Goal: Task Accomplishment & Management: Complete application form

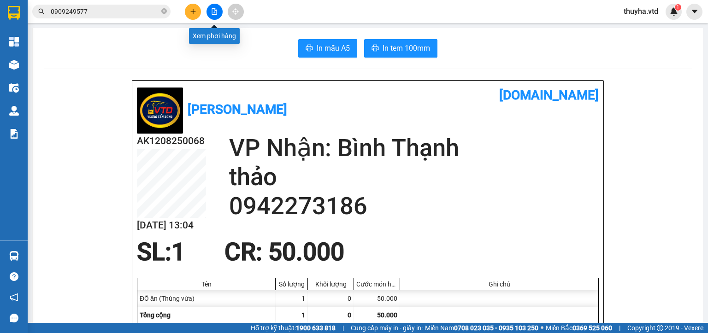
click at [216, 9] on button at bounding box center [214, 12] width 16 height 16
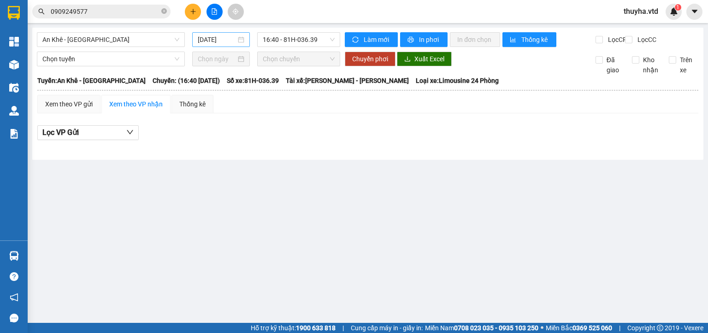
click at [203, 42] on input "[DATE]" at bounding box center [217, 40] width 38 height 10
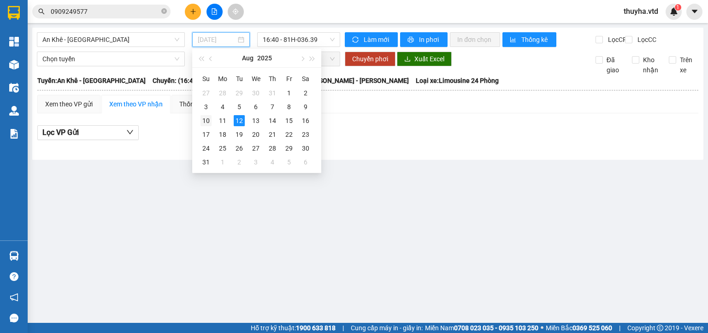
click at [205, 119] on div "10" at bounding box center [205, 120] width 11 height 11
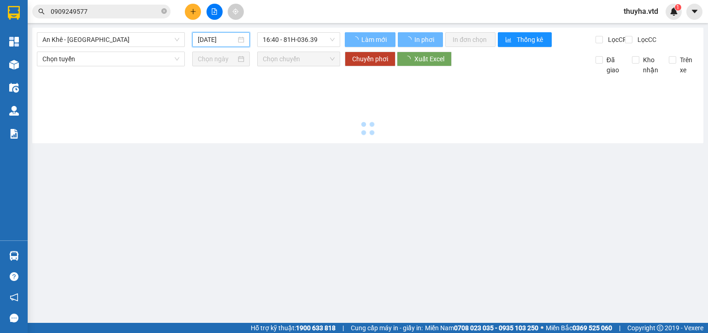
type input "[DATE]"
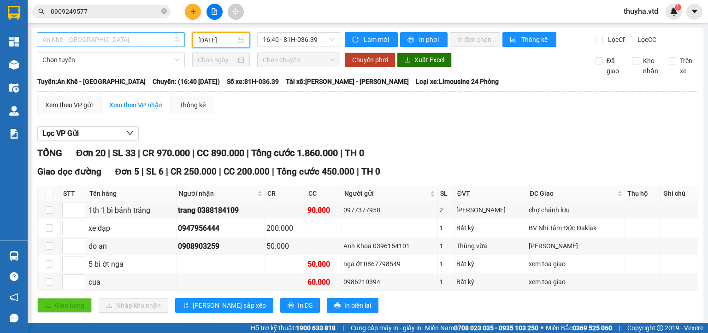
click at [50, 37] on span "An Khê - [GEOGRAPHIC_DATA]" at bounding box center [110, 40] width 137 height 14
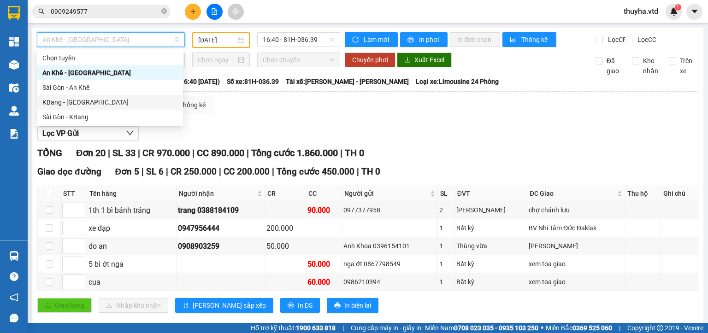
click at [54, 103] on div "KBang - [GEOGRAPHIC_DATA]" at bounding box center [109, 102] width 135 height 10
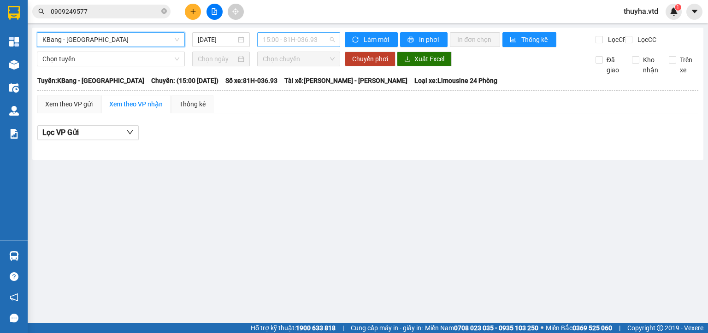
click at [267, 38] on span "15:00 - 81H-036.93" at bounding box center [299, 40] width 72 height 14
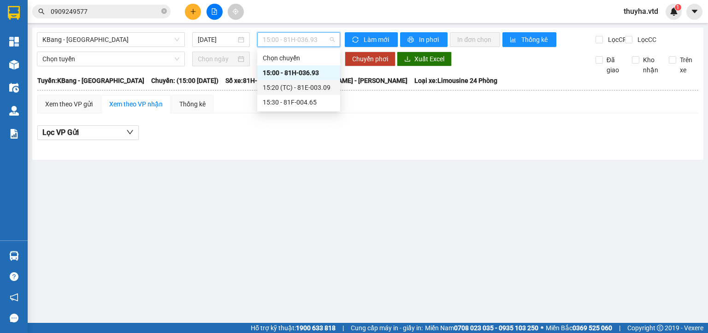
click at [322, 89] on div "15:20 (TC) - 81E-003.09" at bounding box center [299, 87] width 72 height 10
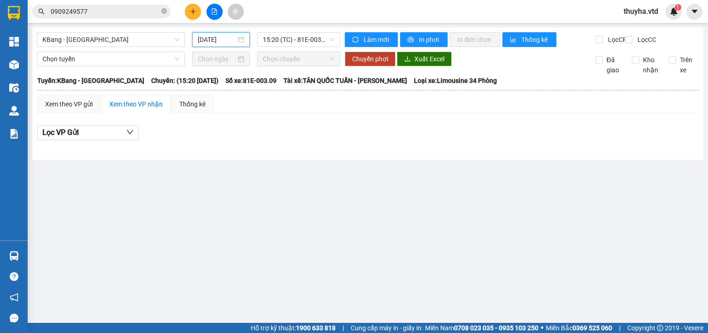
click at [214, 40] on input "[DATE]" at bounding box center [217, 40] width 38 height 10
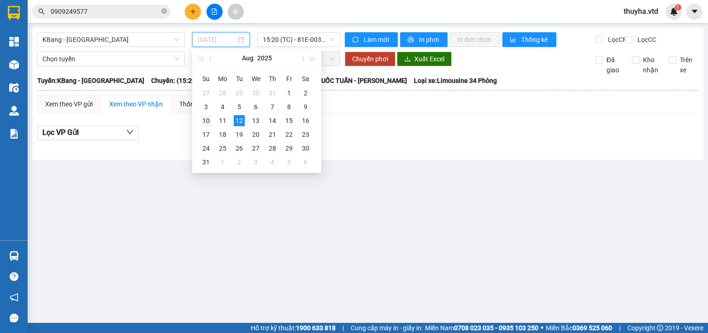
click at [203, 121] on div "10" at bounding box center [205, 120] width 11 height 11
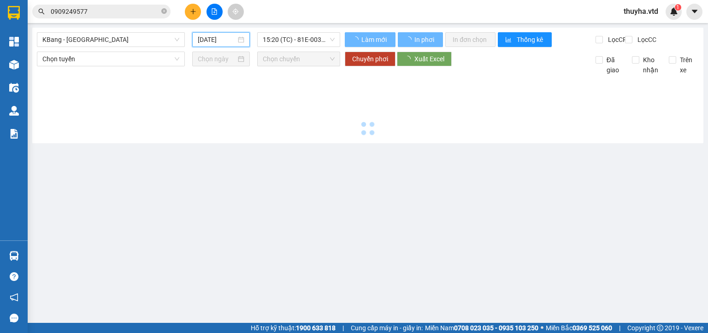
type input "[DATE]"
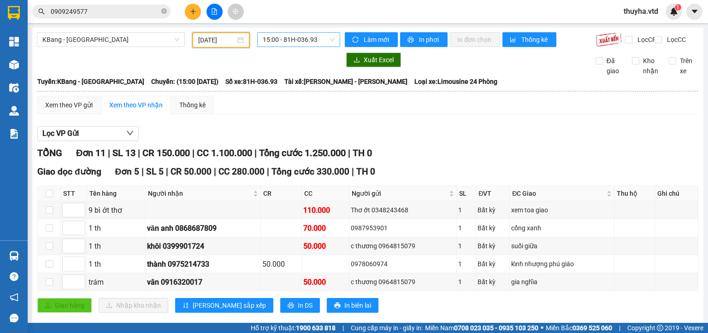
click at [276, 42] on span "15:00 - 81H-036.93" at bounding box center [299, 40] width 72 height 14
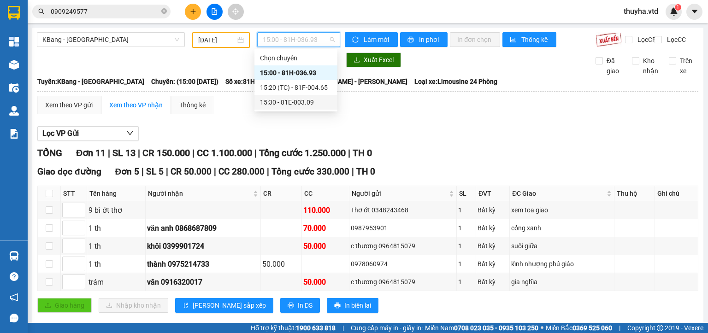
click at [302, 100] on div "15:30 - 81E-003.09" at bounding box center [296, 102] width 72 height 10
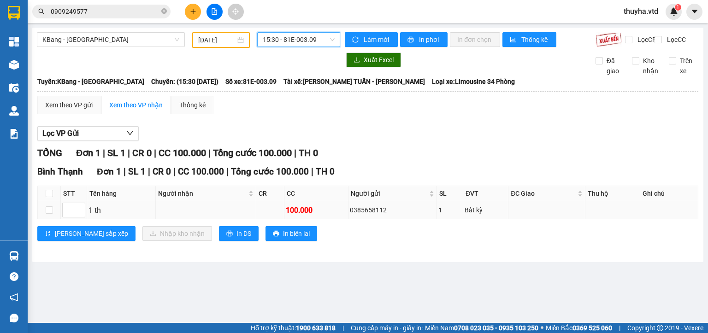
click at [367, 215] on div "0385658112" at bounding box center [392, 210] width 85 height 10
copy div "0385658112"
click at [111, 12] on input "0909249577" at bounding box center [105, 11] width 109 height 10
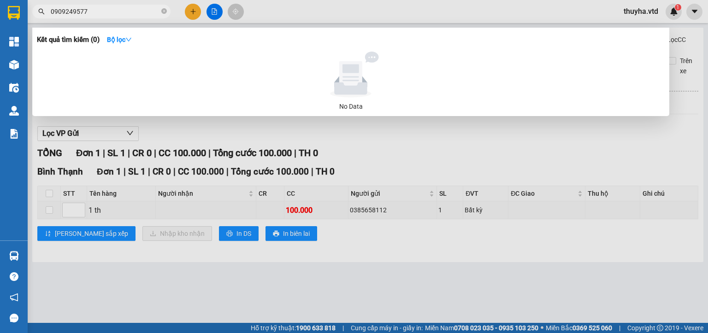
click at [111, 12] on input "0909249577" at bounding box center [105, 11] width 109 height 10
paste input "385658112"
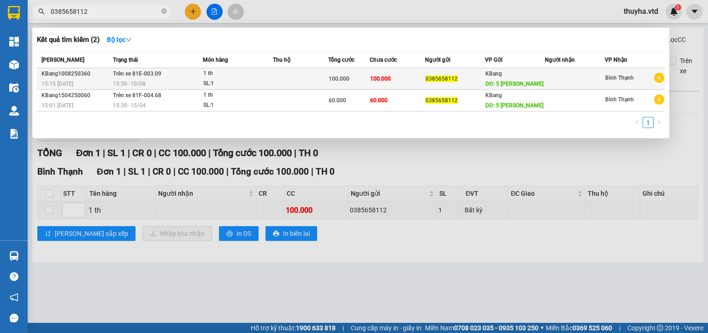
type input "0385658112"
click at [384, 74] on td "100.000" at bounding box center [396, 79] width 55 height 22
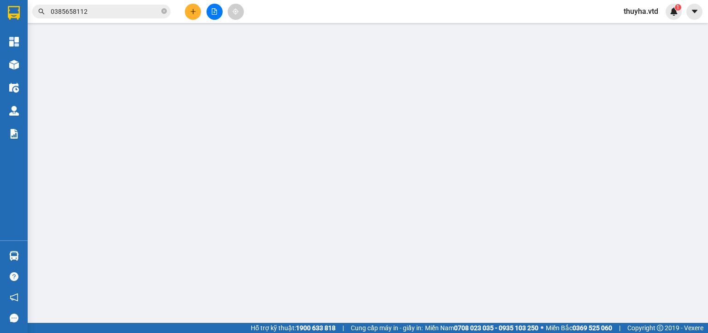
type input "0385658112"
type input "5 ngọc ak"
type input "100.000"
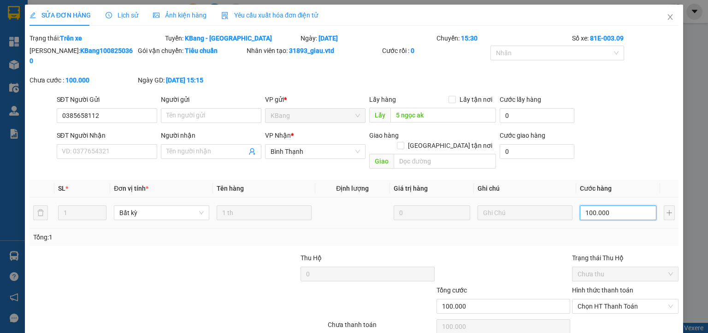
click at [601, 205] on input "100.000" at bounding box center [618, 212] width 76 height 15
type input "4"
type input "40"
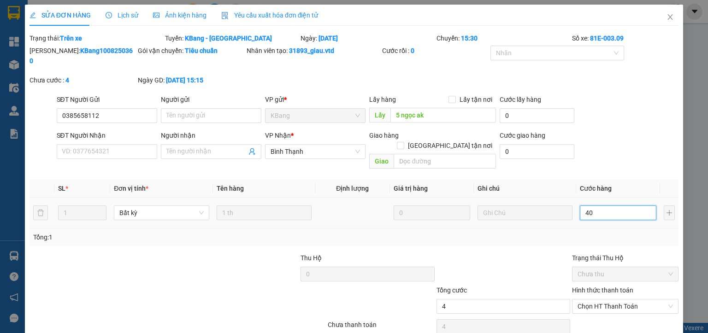
type input "40"
type input "400"
type input "4.000"
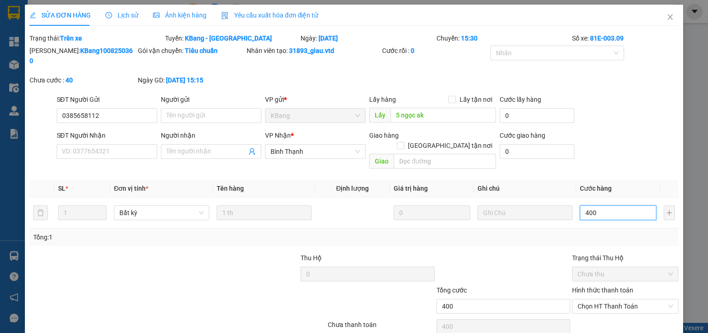
type input "4.000"
type input "40.000"
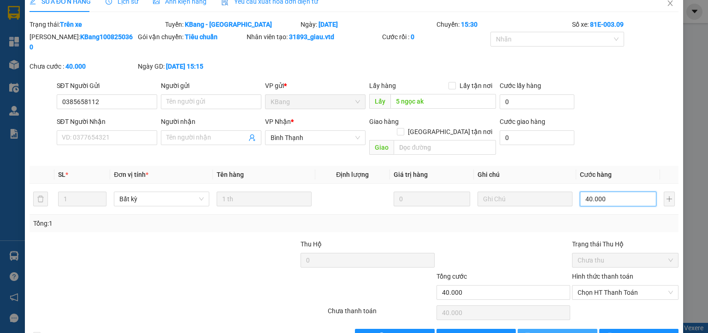
scroll to position [22, 0]
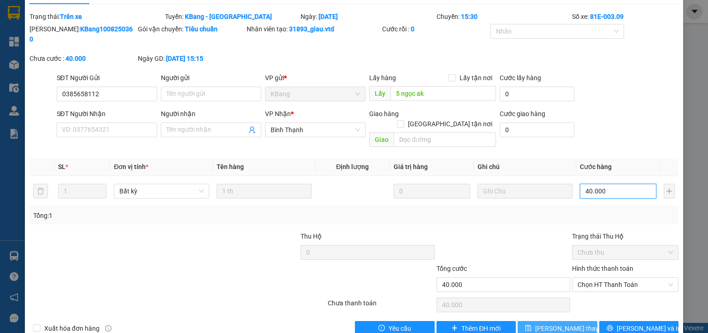
type input "40.000"
click at [543, 323] on span "[PERSON_NAME] thay đổi" at bounding box center [572, 328] width 74 height 10
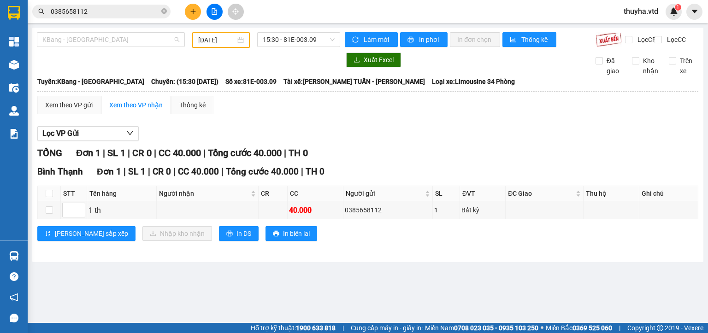
drag, startPoint x: 67, startPoint y: 41, endPoint x: 72, endPoint y: 82, distance: 41.3
click at [67, 41] on span "KBang - [GEOGRAPHIC_DATA]" at bounding box center [110, 40] width 137 height 14
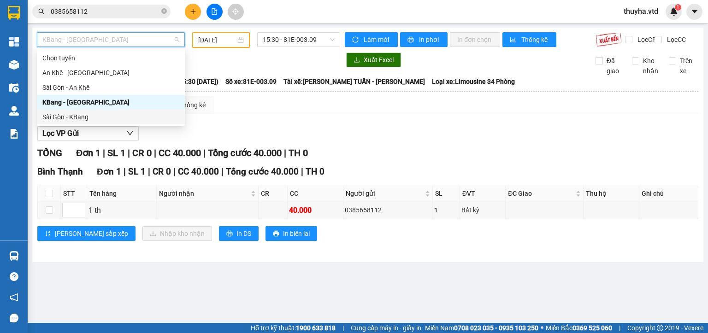
click at [68, 117] on div "Sài Gòn - KBang" at bounding box center [110, 117] width 137 height 10
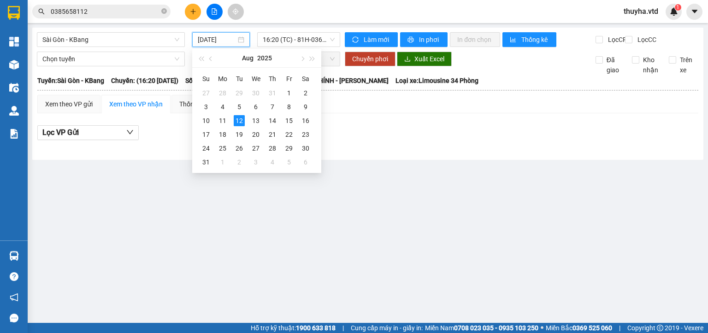
click at [219, 38] on input "[DATE]" at bounding box center [217, 40] width 38 height 10
click at [222, 118] on div "11" at bounding box center [222, 120] width 11 height 11
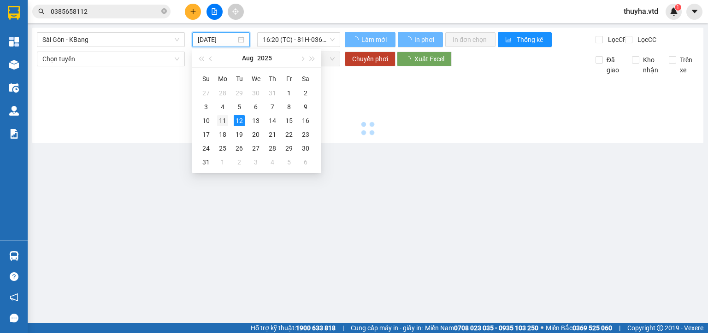
type input "[DATE]"
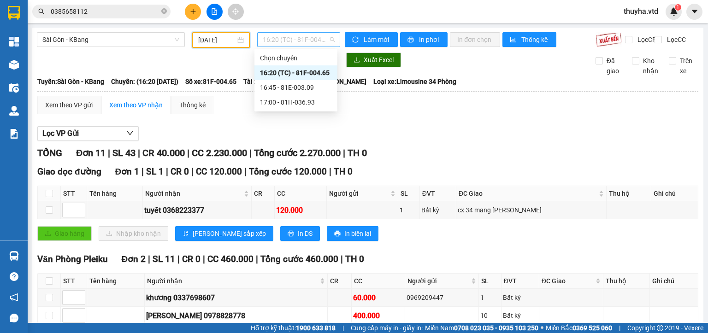
click at [308, 38] on span "16:20 (TC) - 81F-004.65" at bounding box center [299, 40] width 72 height 14
click at [311, 92] on div "16:45 - 81E-003.09" at bounding box center [296, 87] width 72 height 10
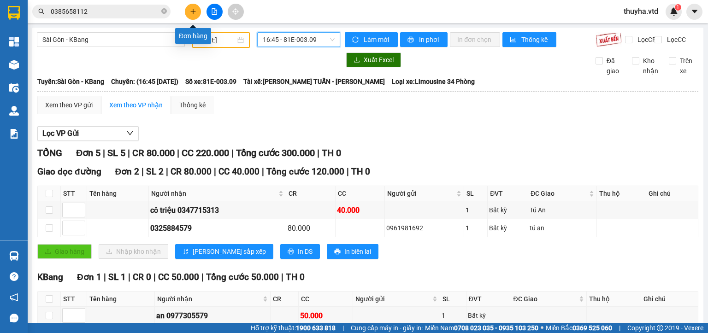
click at [190, 10] on icon "plus" at bounding box center [193, 11] width 6 height 6
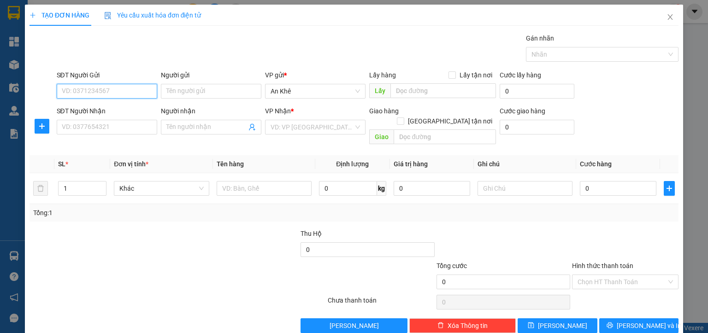
click at [92, 90] on input "SĐT Người Gửi" at bounding box center [107, 91] width 100 height 15
type input "0935196599"
click at [193, 85] on input "Người gửi" at bounding box center [211, 91] width 100 height 15
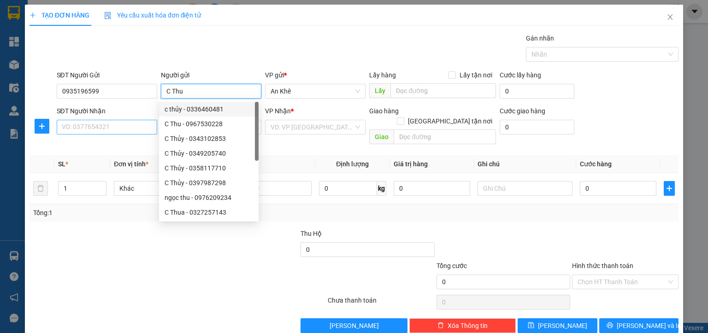
type input "C Thu"
drag, startPoint x: 81, startPoint y: 122, endPoint x: 82, endPoint y: 129, distance: 7.0
click at [80, 129] on input "SĐT Người Nhận" at bounding box center [107, 127] width 100 height 15
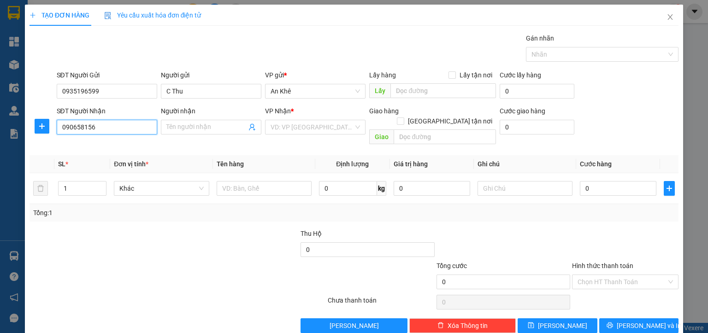
type input "0906581561"
click at [117, 146] on div "0906581561 - [GEOGRAPHIC_DATA]" at bounding box center [113, 145] width 104 height 10
type input "Thu Thủy"
click at [137, 182] on span "Bất kỳ" at bounding box center [161, 189] width 84 height 14
type input "0906581561"
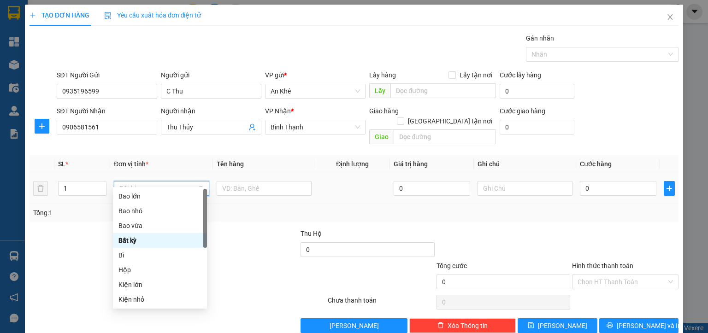
type input "m"
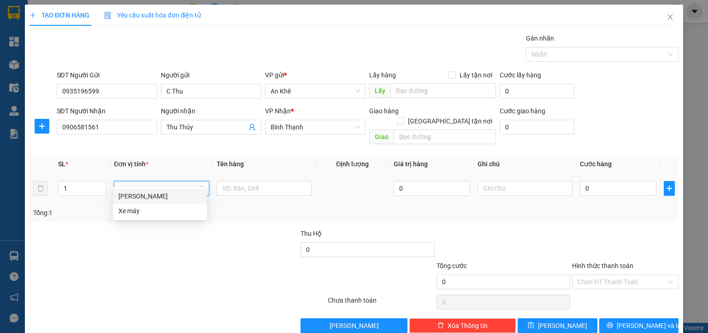
click at [136, 196] on div "[PERSON_NAME]" at bounding box center [159, 196] width 83 height 10
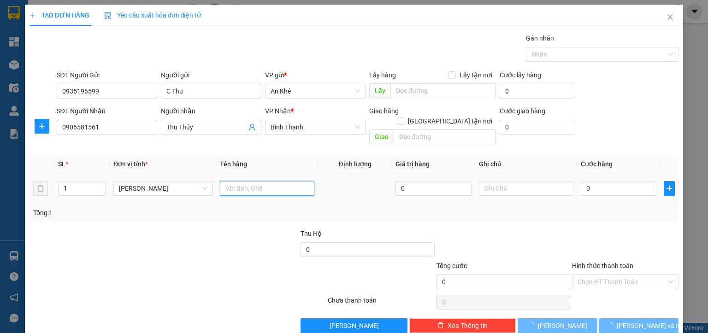
click at [228, 181] on input "text" at bounding box center [267, 188] width 94 height 15
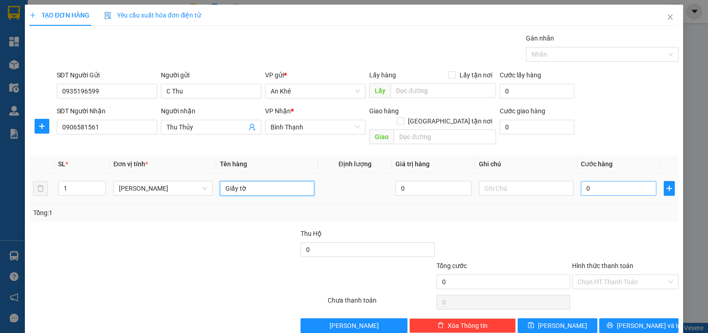
type input "Giấy tờ"
click at [610, 181] on input "0" at bounding box center [618, 188] width 76 height 15
type input "3"
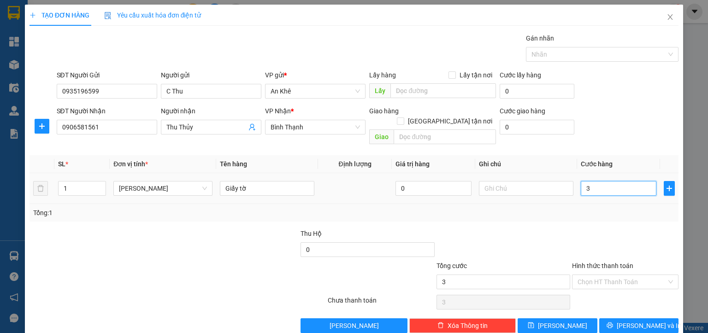
type input "30"
type input "300"
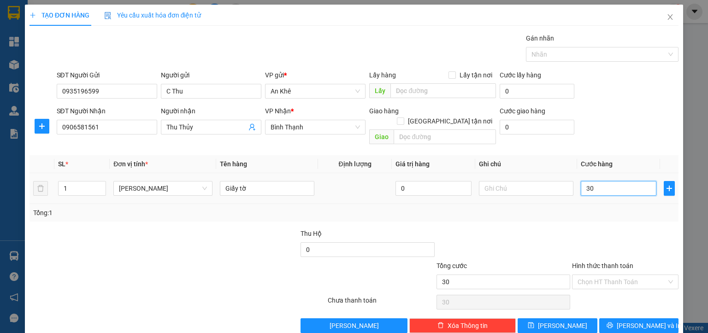
type input "300"
type input "3.000"
type input "30.000"
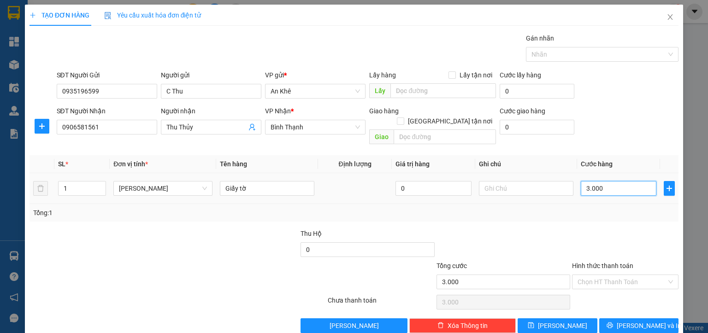
type input "30.000"
click at [539, 181] on input "text" at bounding box center [526, 188] width 94 height 15
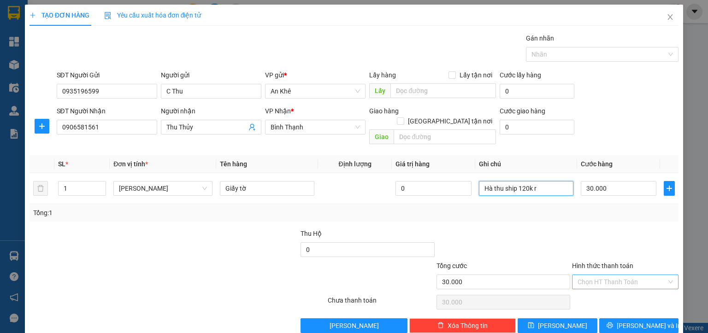
type input "Hà thu ship 120k r"
click at [594, 275] on input "Hình thức thanh toán" at bounding box center [621, 282] width 89 height 14
click at [596, 291] on div "Tại văn phòng" at bounding box center [618, 289] width 94 height 10
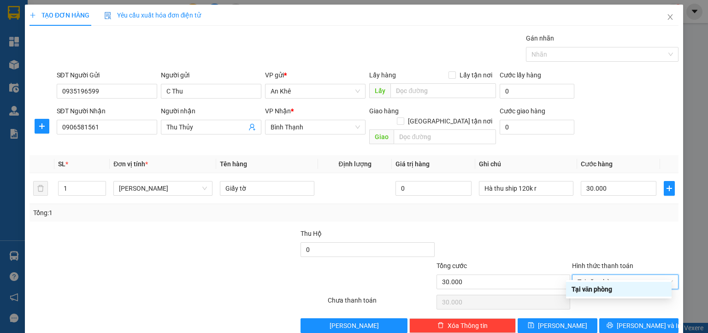
type input "0"
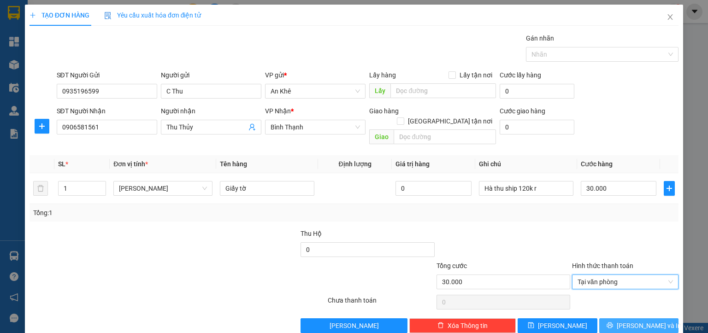
click at [621, 318] on button "[PERSON_NAME] và In" at bounding box center [639, 325] width 80 height 15
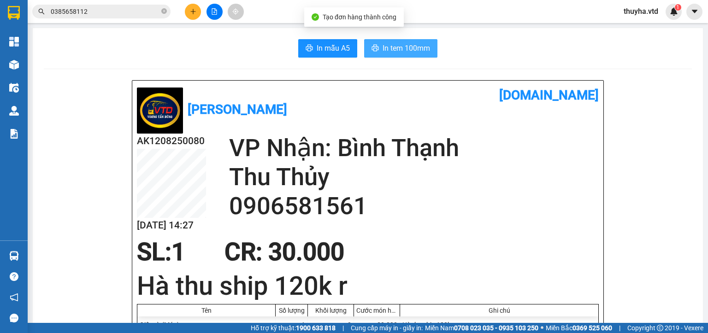
click at [389, 51] on span "In tem 100mm" at bounding box center [405, 48] width 47 height 12
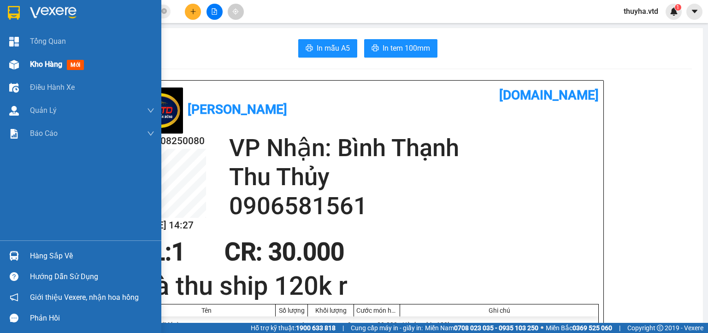
click at [15, 66] on img at bounding box center [14, 65] width 10 height 10
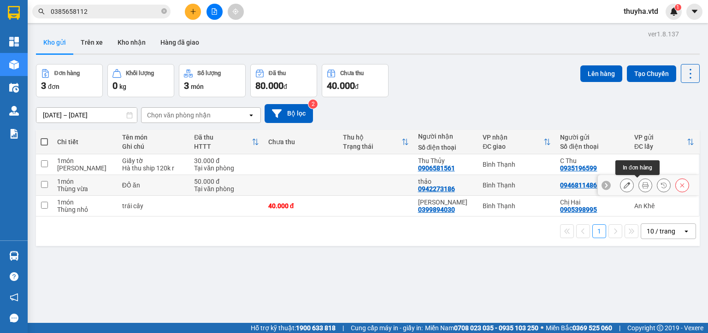
click at [642, 187] on icon at bounding box center [645, 185] width 6 height 6
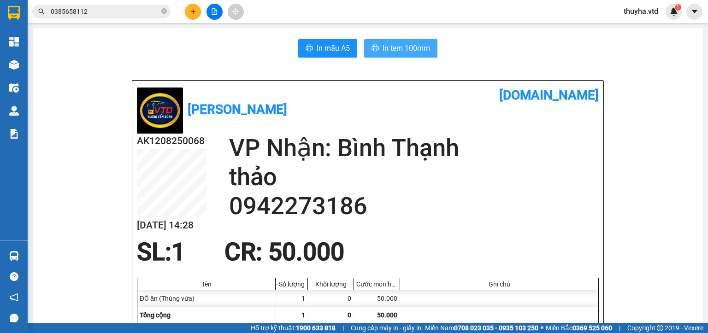
click at [413, 51] on span "In tem 100mm" at bounding box center [405, 48] width 47 height 12
click at [216, 12] on icon "file-add" at bounding box center [214, 11] width 6 height 6
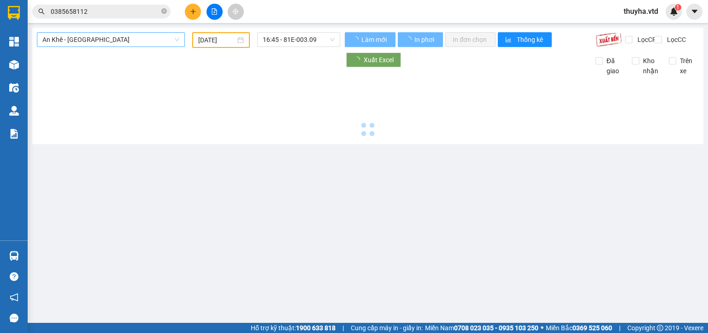
type input "[DATE]"
click at [64, 44] on span "An Khê - [GEOGRAPHIC_DATA]" at bounding box center [110, 40] width 137 height 14
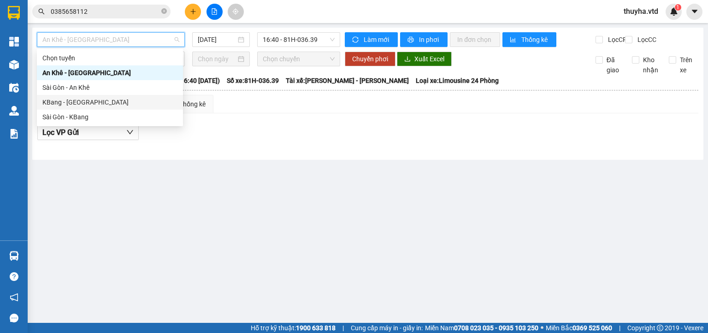
click at [65, 105] on div "KBang - [GEOGRAPHIC_DATA]" at bounding box center [109, 102] width 135 height 10
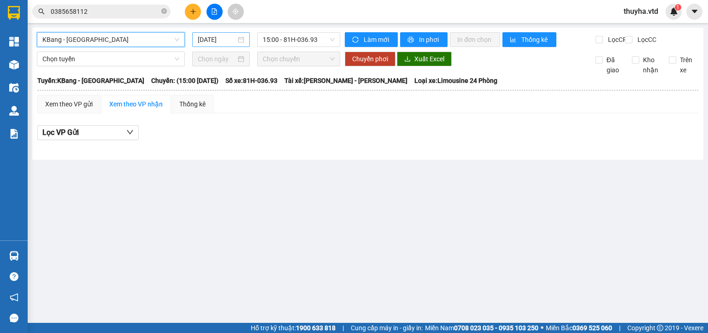
click at [212, 40] on input "[DATE]" at bounding box center [217, 40] width 38 height 10
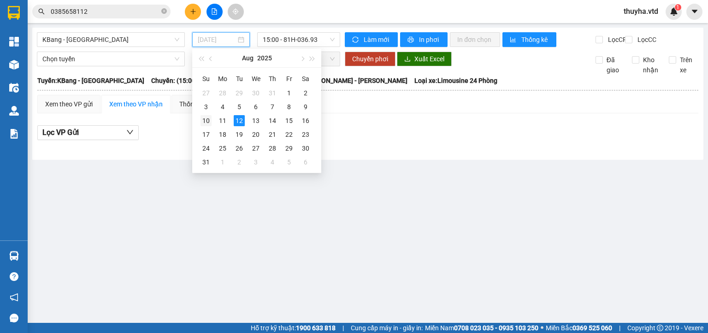
click at [210, 117] on div "10" at bounding box center [205, 120] width 11 height 11
type input "[DATE]"
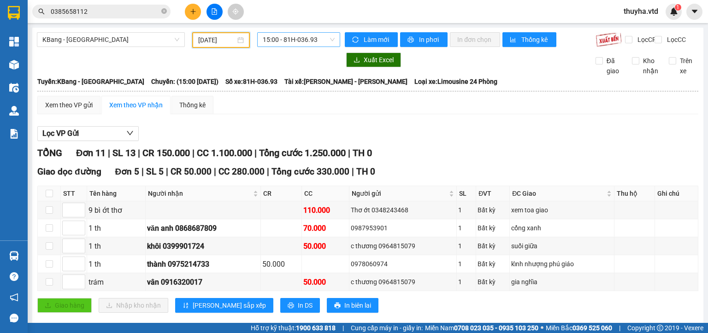
click at [303, 40] on span "15:00 - 81H-036.93" at bounding box center [299, 40] width 72 height 14
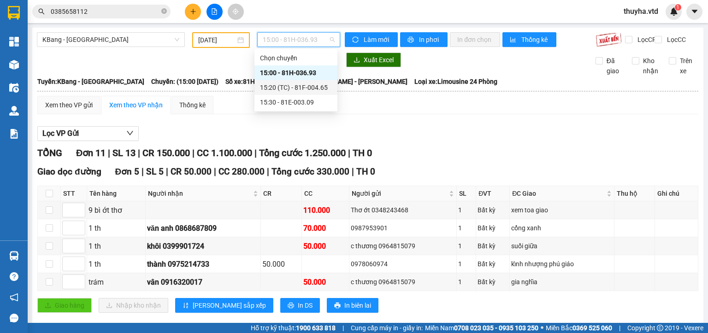
click at [319, 89] on div "15:20 (TC) - 81F-004.65" at bounding box center [296, 87] width 72 height 10
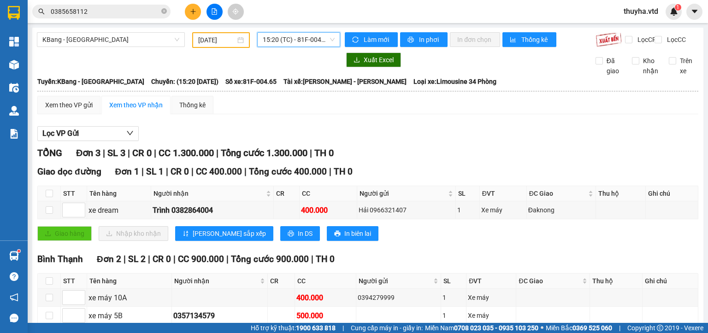
click at [282, 40] on span "15:20 (TC) - 81F-004.65" at bounding box center [299, 40] width 72 height 14
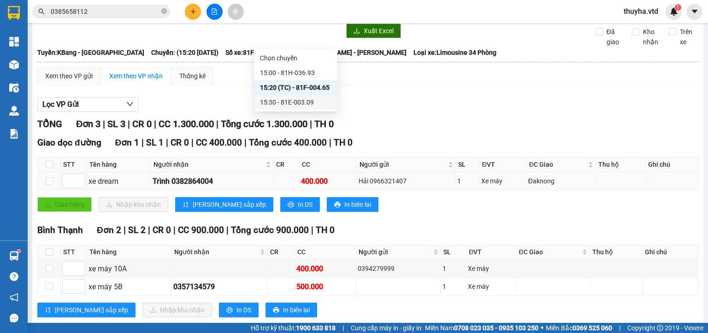
scroll to position [54, 0]
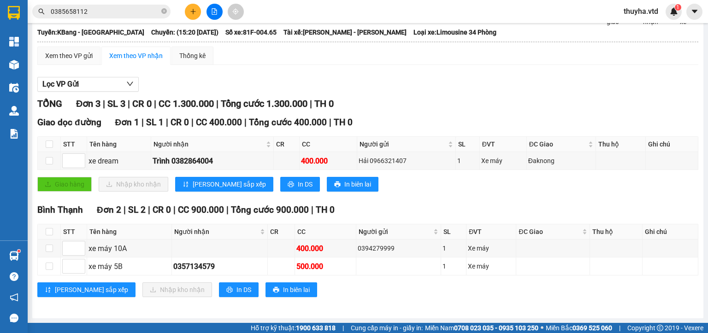
click at [480, 98] on div "TỔNG Đơn 3 | SL 3 | CR 0 | CC 1.300.000 | Tổng cước 1.300.000 | TH 0" at bounding box center [367, 104] width 661 height 14
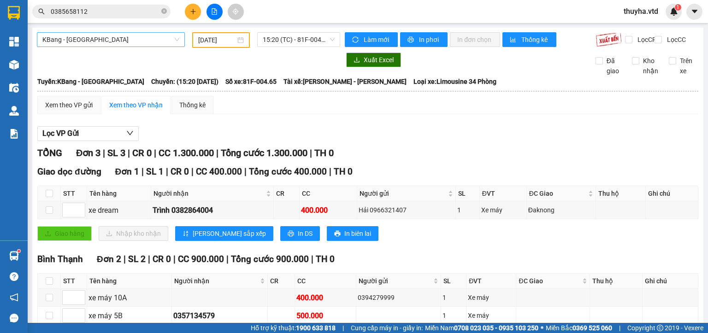
click at [72, 40] on span "KBang - [GEOGRAPHIC_DATA]" at bounding box center [110, 40] width 137 height 14
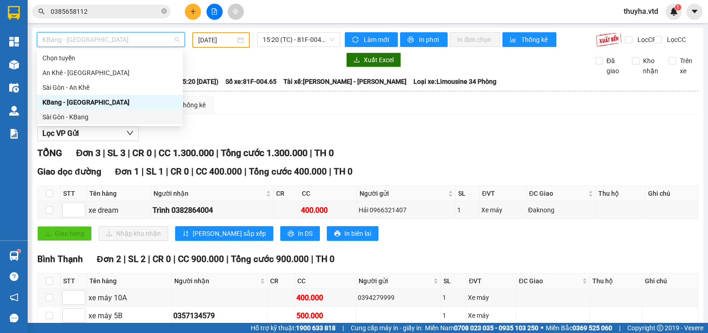
click at [78, 118] on div "Sài Gòn - KBang" at bounding box center [109, 117] width 135 height 10
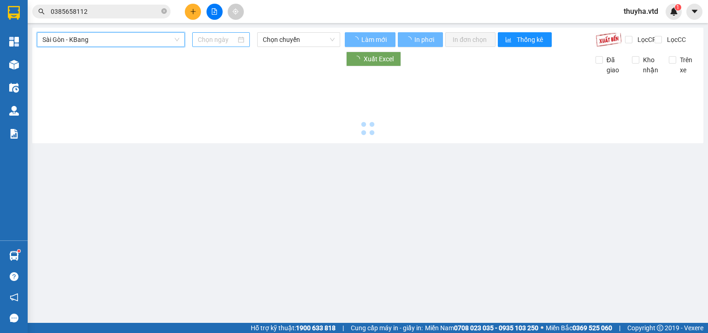
click at [209, 40] on input at bounding box center [217, 40] width 38 height 10
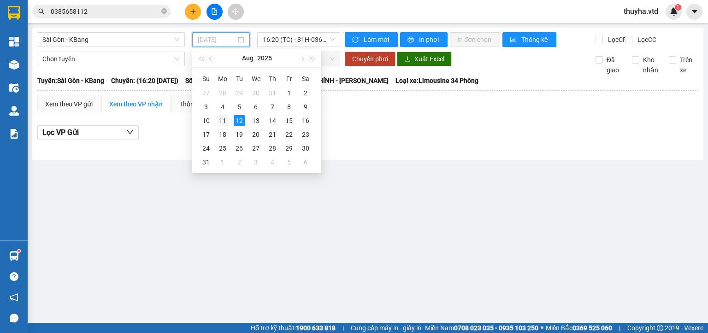
click at [225, 120] on div "11" at bounding box center [222, 120] width 11 height 11
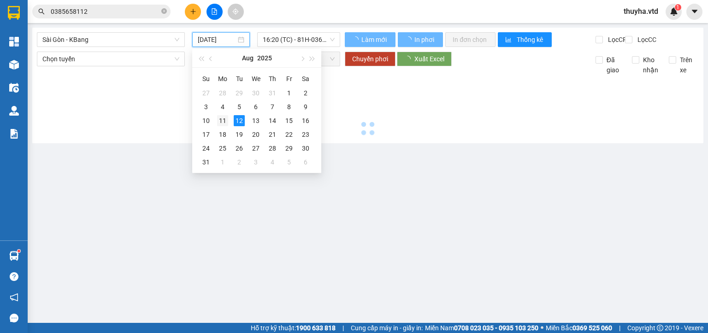
type input "[DATE]"
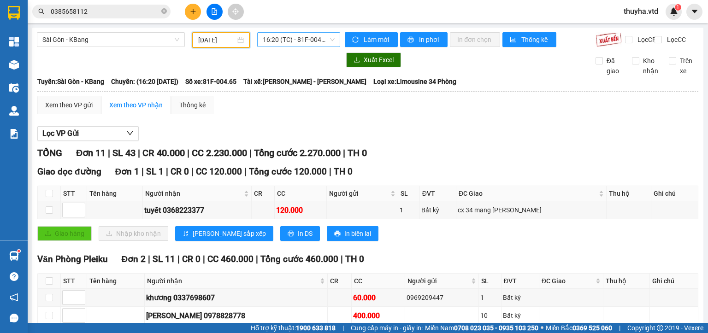
click at [283, 43] on span "16:20 (TC) - 81F-004.65" at bounding box center [299, 40] width 72 height 14
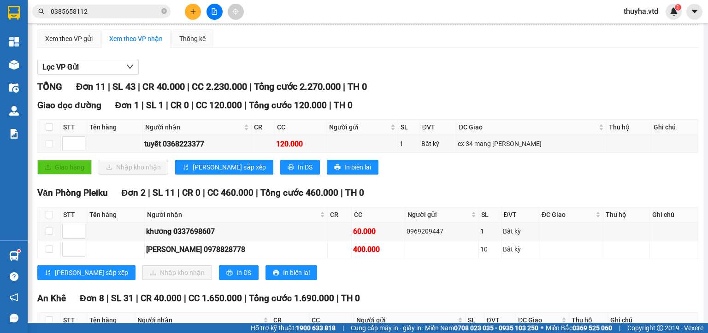
scroll to position [138, 0]
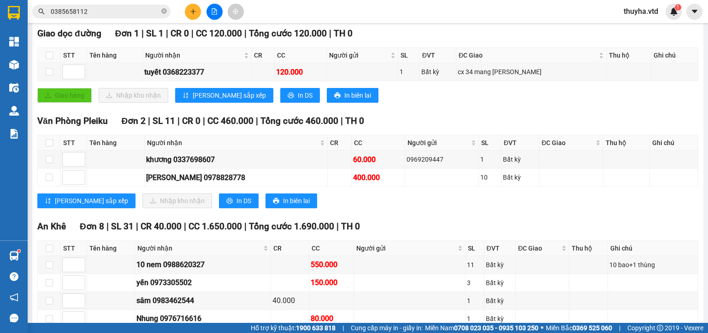
click at [384, 222] on div "TỔNG Đơn 11 | SL 43 | CR 40.000 | CC 2.230.000 | Tổng cước 2.270.000 | TH 0 Gia…" at bounding box center [367, 220] width 661 height 425
click at [212, 161] on div "khương 0337698607" at bounding box center [236, 160] width 180 height 12
copy div "0337698607"
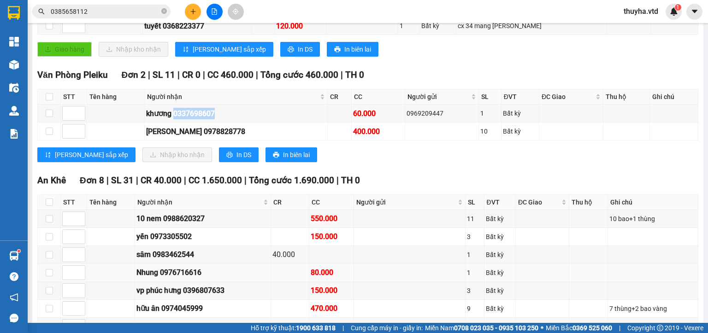
scroll to position [46, 0]
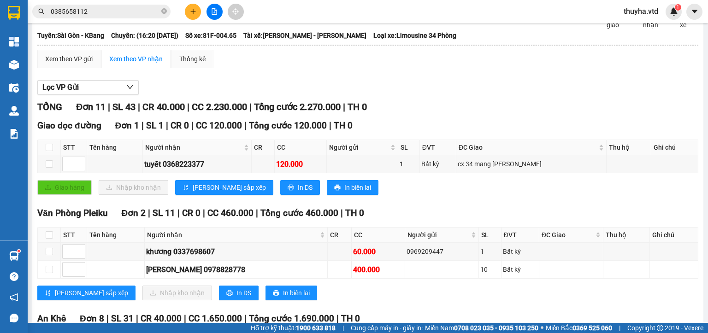
click at [470, 202] on div "Giao dọc đường Đơn 1 | SL 1 | CR 0 | CC 120.000 | Tổng cước 120.000 | TH 0 STT …" at bounding box center [367, 160] width 661 height 83
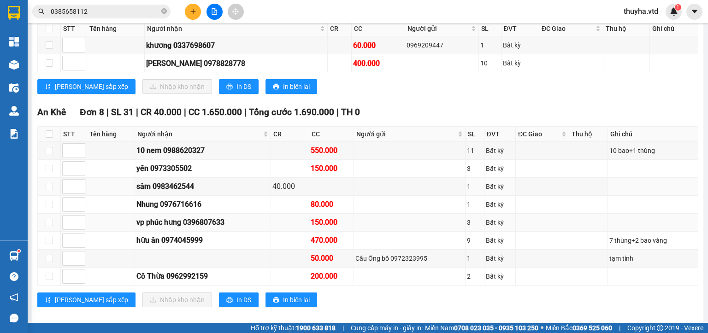
scroll to position [265, 0]
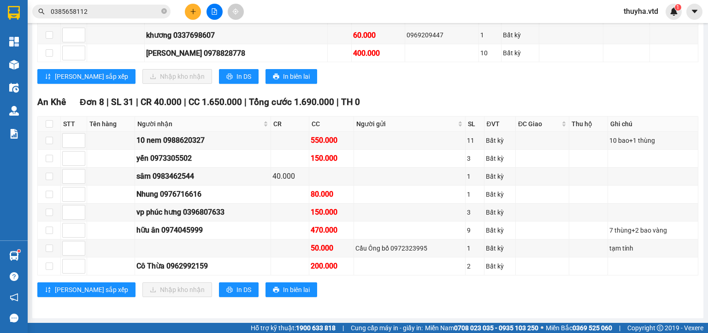
click at [547, 293] on div "[PERSON_NAME] sắp xếp Nhập kho nhận In DS In biên lai" at bounding box center [367, 289] width 661 height 15
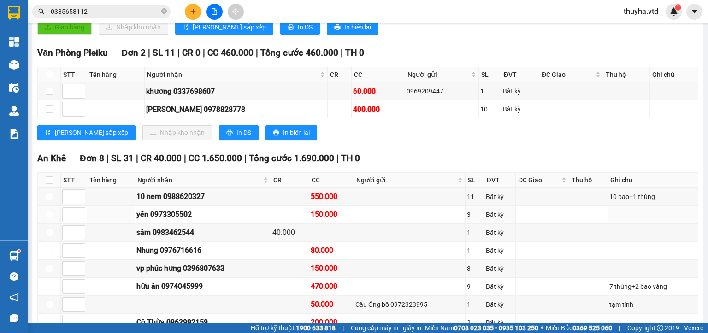
scroll to position [173, 0]
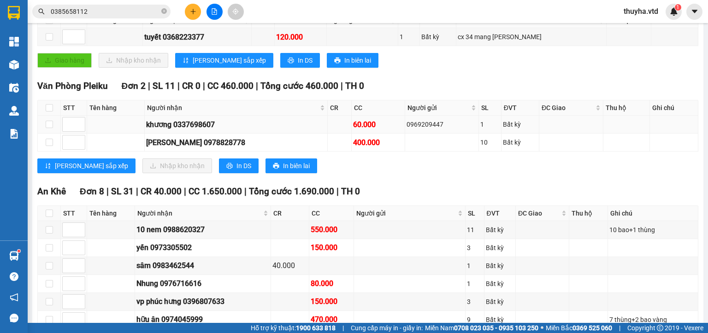
click at [205, 129] on div "khương 0337698607" at bounding box center [236, 125] width 180 height 12
copy div "0337698607"
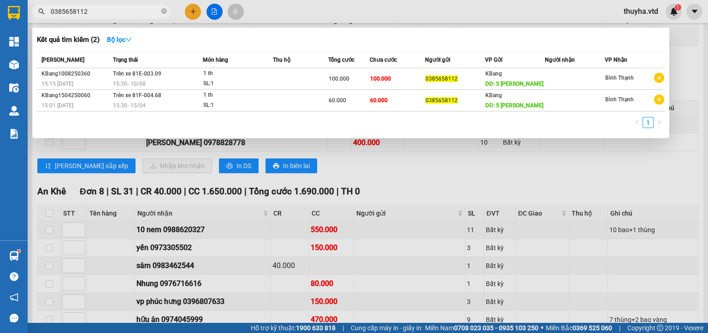
click at [92, 6] on span "0385658112" at bounding box center [101, 12] width 138 height 14
click at [94, 17] on span "0385658112" at bounding box center [101, 12] width 138 height 14
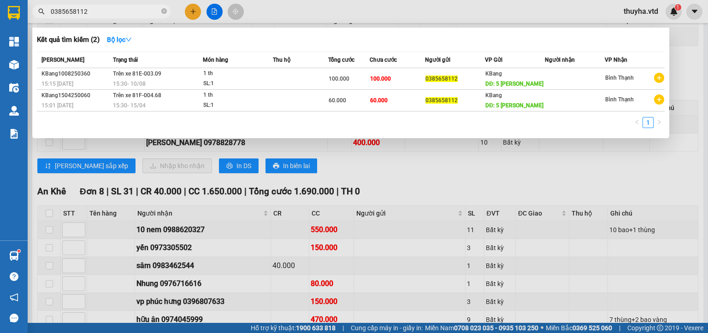
click at [93, 12] on input "0385658112" at bounding box center [105, 11] width 109 height 10
paste input "37698607"
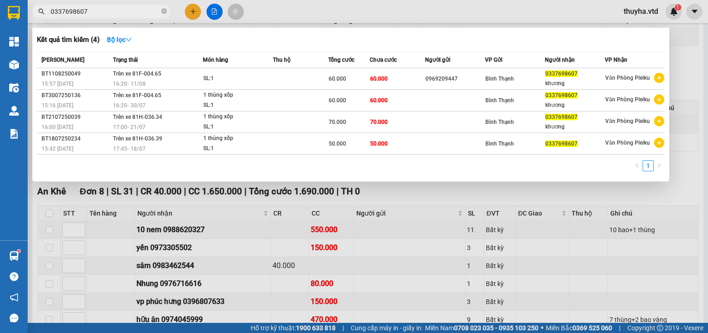
type input "0337698607"
click at [413, 209] on div at bounding box center [354, 166] width 708 height 333
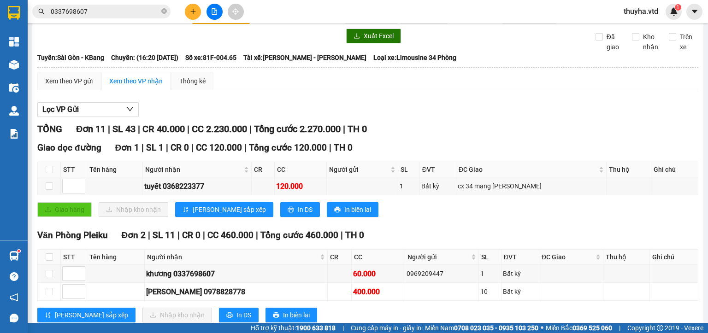
scroll to position [0, 0]
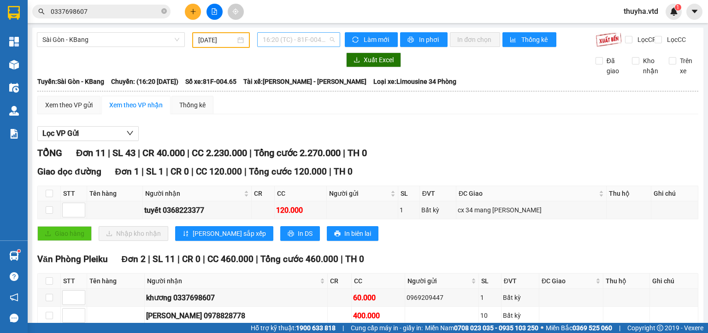
click at [291, 43] on span "16:20 (TC) - 81F-004.65" at bounding box center [299, 40] width 72 height 14
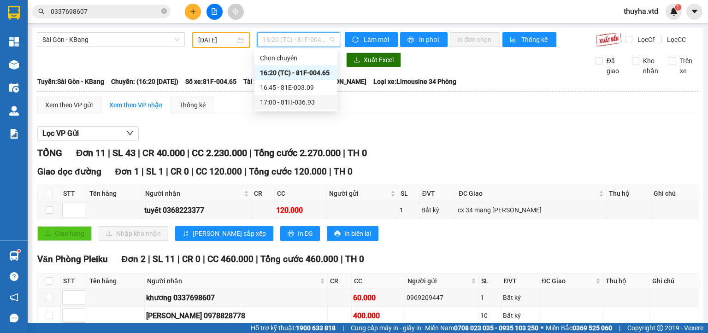
click at [413, 248] on div "Giao dọc đường Đơn 1 | SL 1 | CR 0 | CC 120.000 | Tổng cước 120.000 | TH 0 STT …" at bounding box center [367, 206] width 661 height 83
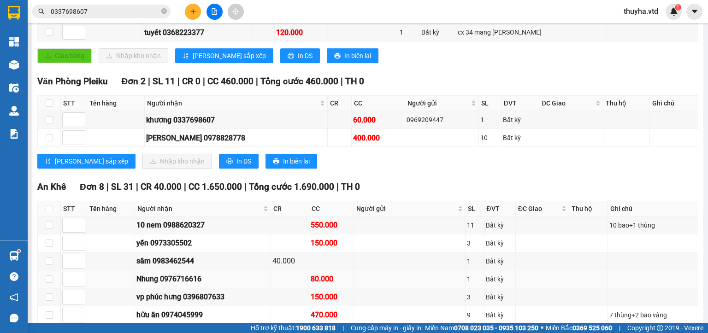
scroll to position [127, 0]
